Goal: Information Seeking & Learning: Learn about a topic

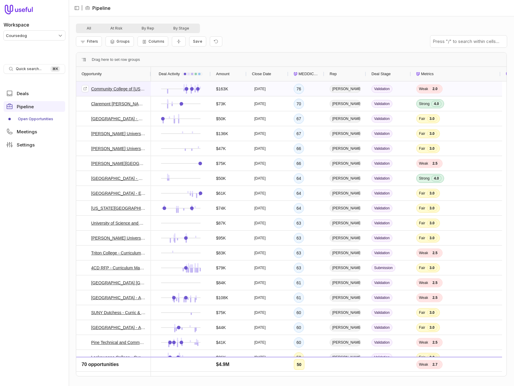
click at [112, 90] on link "Community College of Rhode Island - AIO - 2025-09-23" at bounding box center [118, 88] width 54 height 7
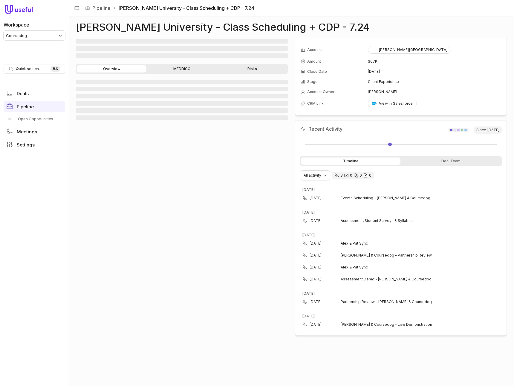
click at [336, 176] on icon "8 calls and 0 email threads" at bounding box center [336, 175] width 5 height 5
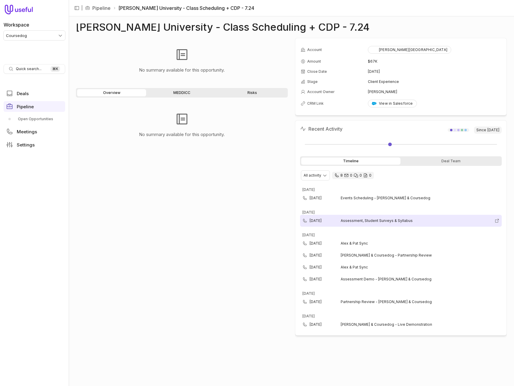
click at [359, 222] on span "Assessment, Student Surveys & Syllabus" at bounding box center [415, 221] width 151 height 5
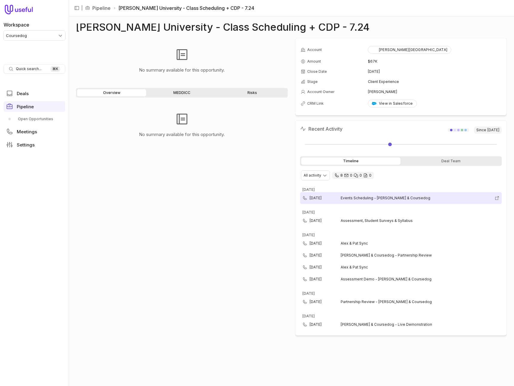
click at [380, 200] on span "Events Scheduling - Walsh & Coursedog" at bounding box center [415, 198] width 151 height 5
click at [246, 245] on div "No summary available for this opportunity." at bounding box center [182, 240] width 212 height 277
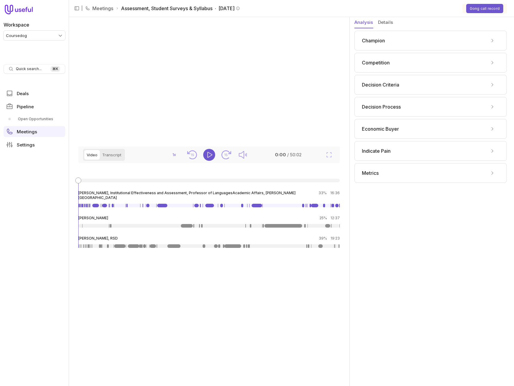
click at [383, 24] on button "Details" at bounding box center [385, 22] width 15 height 11
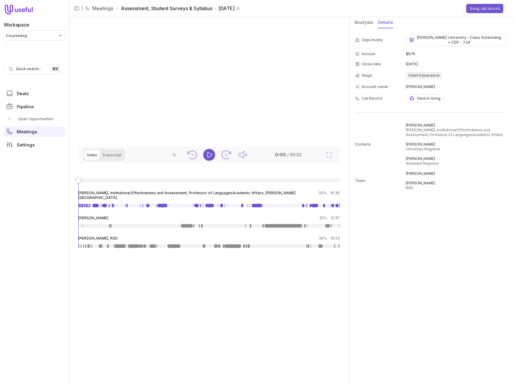
click at [364, 22] on button "Analysis" at bounding box center [363, 22] width 19 height 11
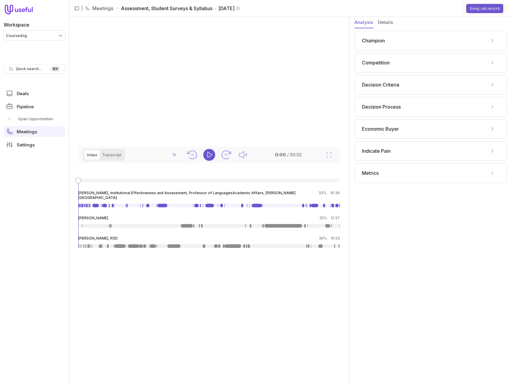
click at [257, 95] on video at bounding box center [207, 82] width 259 height 130
click at [208, 159] on icon "Play" at bounding box center [208, 154] width 7 height 7
click at [108, 160] on button "Transcript" at bounding box center [112, 155] width 24 height 10
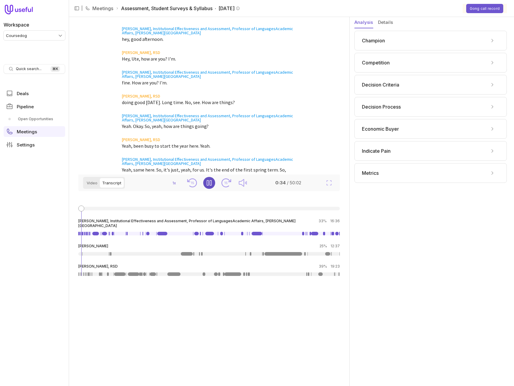
scroll to position [177, 0]
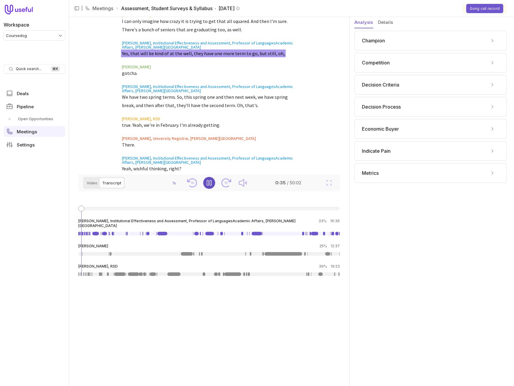
click at [406, 38] on div "Champion" at bounding box center [430, 41] width 137 height 10
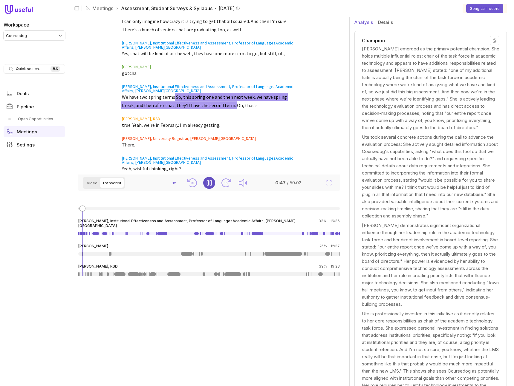
click at [406, 38] on div "Champion" at bounding box center [430, 41] width 137 height 10
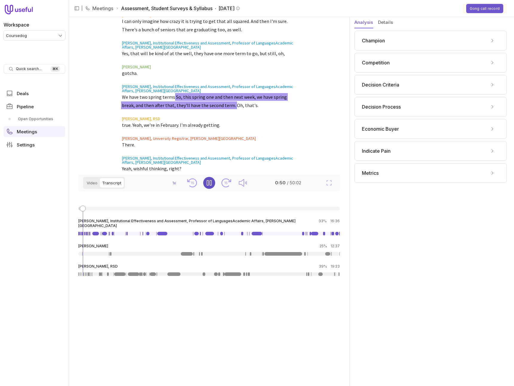
click at [410, 152] on div "Indicate Pain" at bounding box center [430, 151] width 137 height 10
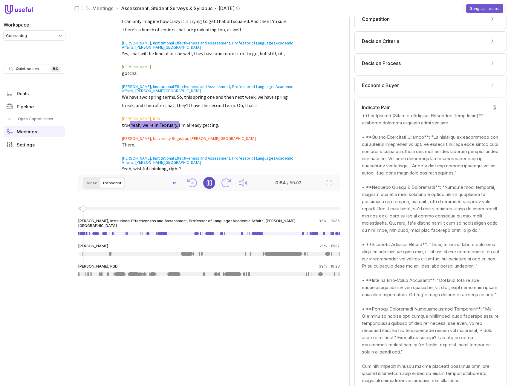
scroll to position [48, 0]
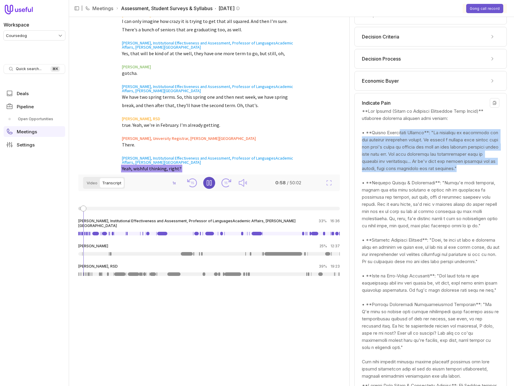
drag, startPoint x: 403, startPoint y: 135, endPoint x: 404, endPoint y: 177, distance: 41.8
click at [404, 177] on div at bounding box center [430, 244] width 137 height 272
drag, startPoint x: 405, startPoint y: 145, endPoint x: 405, endPoint y: 173, distance: 27.8
click at [405, 173] on div at bounding box center [430, 244] width 137 height 272
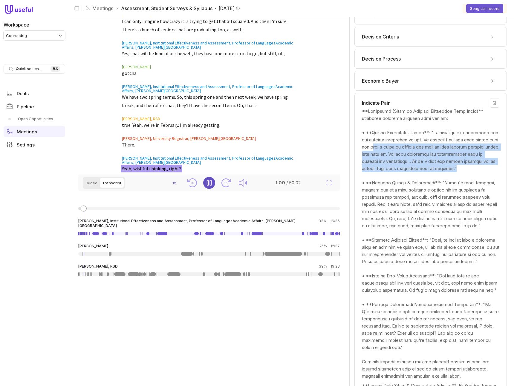
click at [405, 173] on div at bounding box center [430, 244] width 137 height 272
drag, startPoint x: 405, startPoint y: 144, endPoint x: 406, endPoint y: 179, distance: 35.2
click at [406, 179] on div at bounding box center [430, 244] width 137 height 272
drag, startPoint x: 409, startPoint y: 151, endPoint x: 406, endPoint y: 177, distance: 26.4
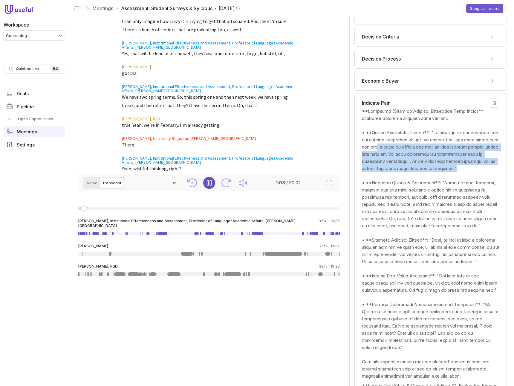
click at [406, 177] on div at bounding box center [430, 244] width 137 height 272
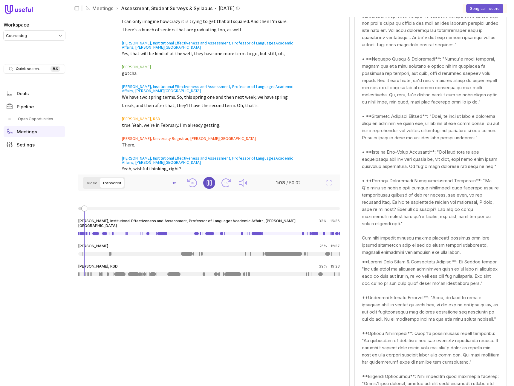
scroll to position [222, 0]
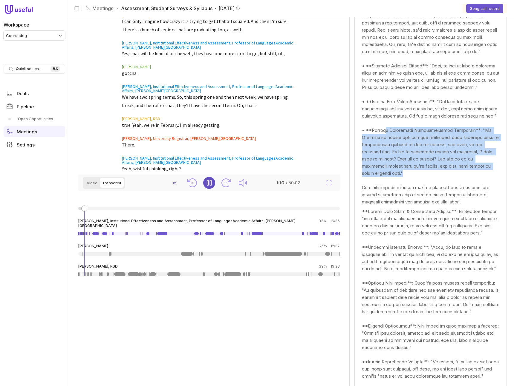
drag, startPoint x: 386, startPoint y: 159, endPoint x: 432, endPoint y: 203, distance: 63.6
click at [432, 203] on div at bounding box center [430, 69] width 137 height 272
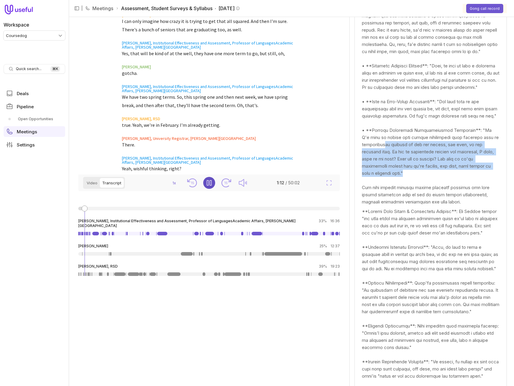
drag, startPoint x: 386, startPoint y: 176, endPoint x: 449, endPoint y: 202, distance: 68.3
click at [449, 202] on div at bounding box center [430, 69] width 137 height 272
drag, startPoint x: 416, startPoint y: 170, endPoint x: 432, endPoint y: 203, distance: 37.0
click at [432, 203] on div at bounding box center [430, 69] width 137 height 272
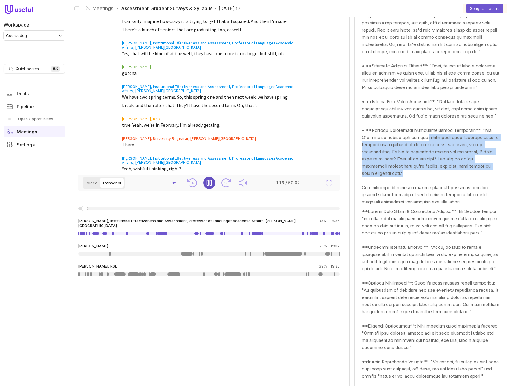
click at [432, 203] on div at bounding box center [430, 69] width 137 height 272
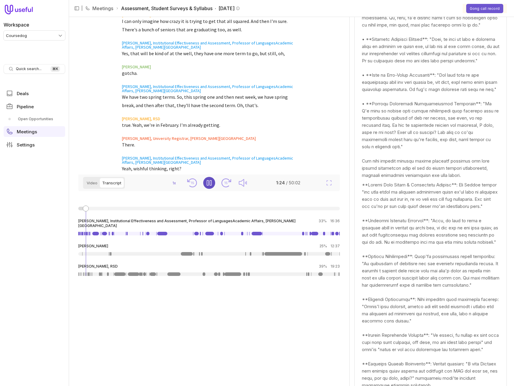
scroll to position [0, 0]
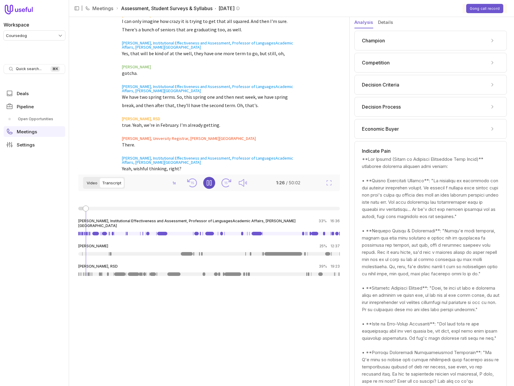
click at [88, 183] on button "Video" at bounding box center [92, 183] width 16 height 10
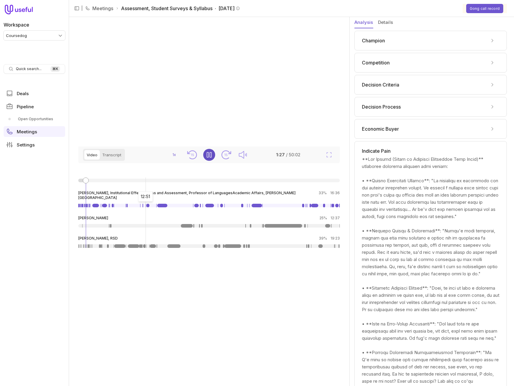
click at [145, 191] on div at bounding box center [208, 185] width 261 height 12
click at [145, 182] on div at bounding box center [208, 181] width 261 height 4
click at [128, 182] on div at bounding box center [208, 181] width 261 height 4
click at [121, 182] on div at bounding box center [103, 181] width 50 height 4
click at [108, 191] on div at bounding box center [208, 185] width 261 height 12
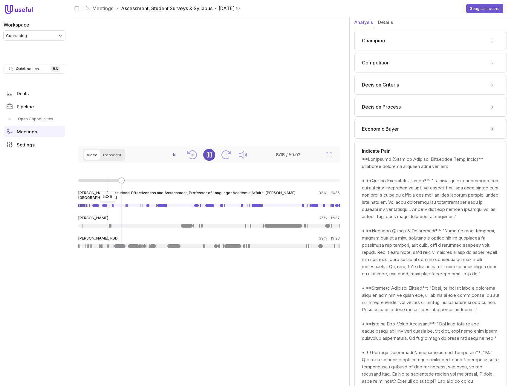
click at [108, 182] on div at bounding box center [99, 181] width 43 height 4
drag, startPoint x: 109, startPoint y: 207, endPoint x: 104, endPoint y: 207, distance: 4.8
click at [104, 184] on div at bounding box center [104, 181] width 6 height 6
drag, startPoint x: 104, startPoint y: 207, endPoint x: 100, endPoint y: 208, distance: 4.0
click at [100, 184] on div at bounding box center [100, 181] width 6 height 6
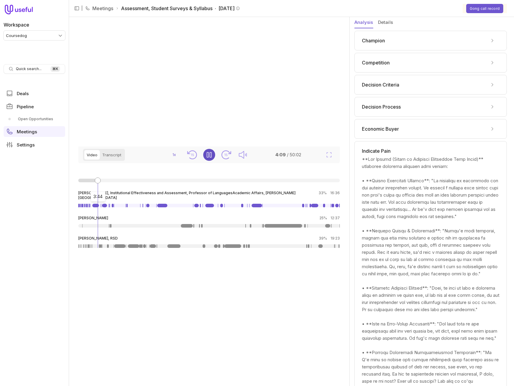
click at [98, 184] on div at bounding box center [98, 181] width 6 height 6
click at [225, 157] on text "15" at bounding box center [226, 155] width 4 height 4
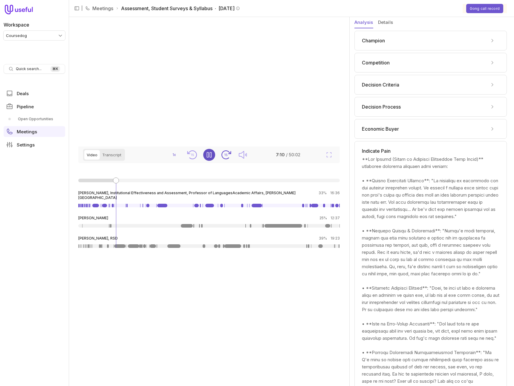
click at [225, 157] on text "15" at bounding box center [226, 155] width 4 height 4
click at [224, 157] on text "15" at bounding box center [226, 155] width 4 height 4
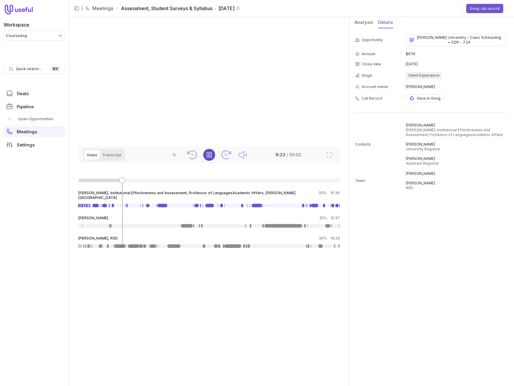
click at [389, 23] on button "Details" at bounding box center [385, 22] width 15 height 11
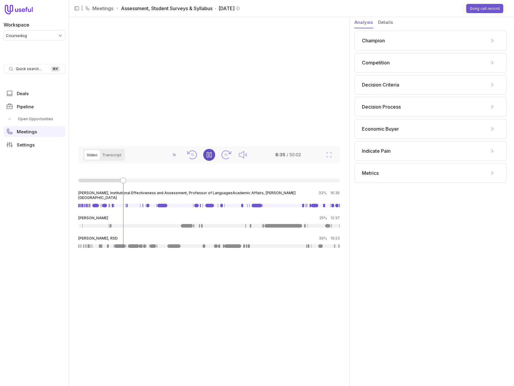
click at [369, 21] on button "Analysis" at bounding box center [363, 22] width 19 height 11
click at [368, 11] on nav "| Meetings Assessment, Student Surveys & Syllabus · February 26, 2025 Gong call…" at bounding box center [291, 8] width 445 height 17
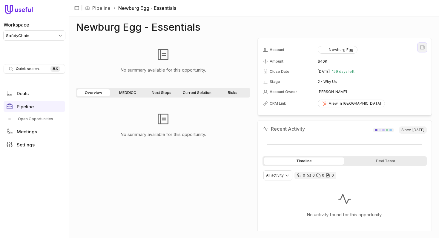
click at [419, 48] on button "View all fields" at bounding box center [422, 47] width 9 height 9
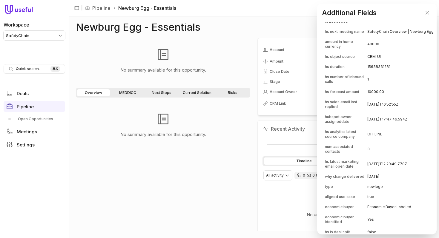
scroll to position [1406, 0]
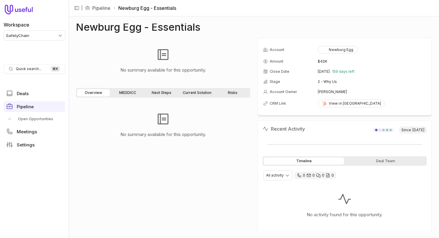
click at [253, 131] on div "No summary available for this opportunity. Overview MEDDICC Next Steps Current …" at bounding box center [254, 134] width 356 height 193
click at [215, 148] on div "No summary available for this opportunity." at bounding box center [163, 166] width 174 height 129
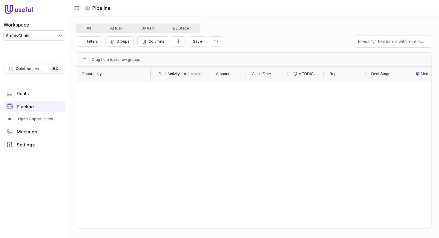
scroll to position [1854, 0]
